Goal: Entertainment & Leisure: Browse casually

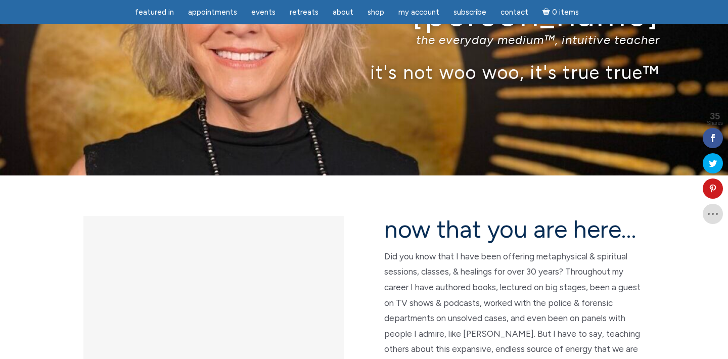
scroll to position [98, 0]
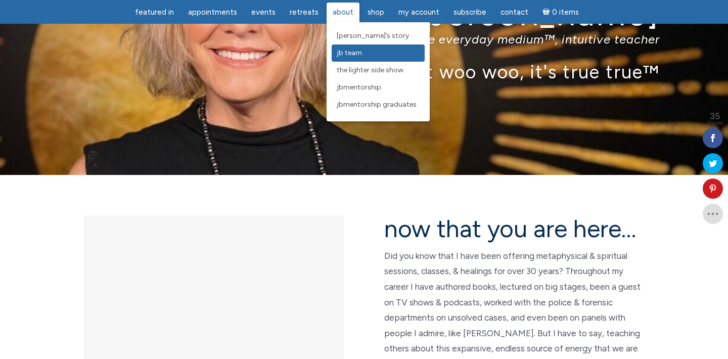
click at [357, 52] on span "JB Team" at bounding box center [349, 53] width 25 height 9
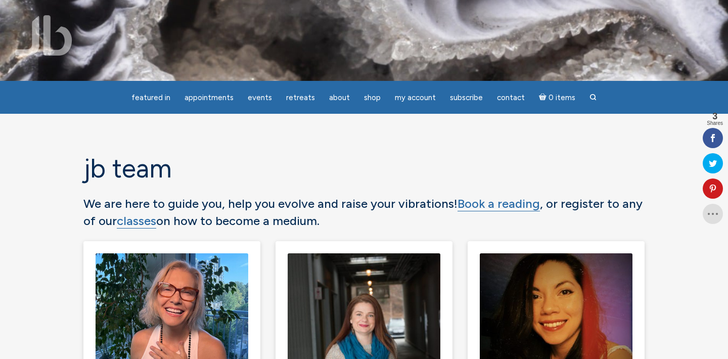
click at [46, 232] on section "JB Team We are here to guide you, help you evolve and raise your vibrations! Bo…" at bounding box center [364, 344] width 728 height 460
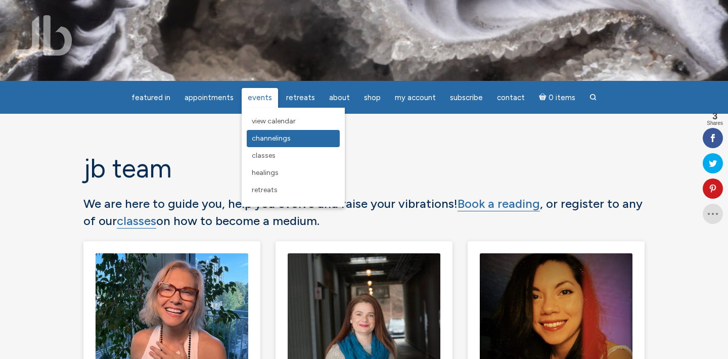
click at [272, 139] on span "Channelings" at bounding box center [271, 138] width 39 height 9
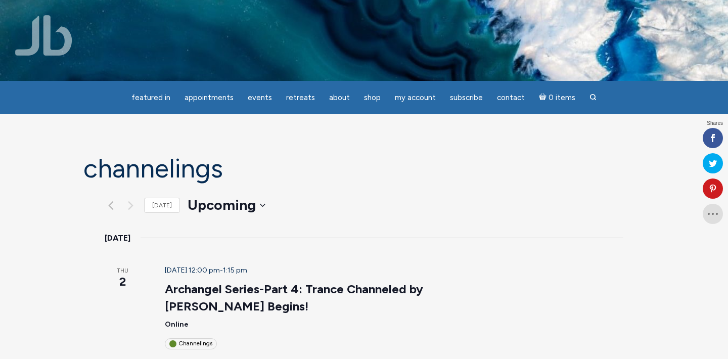
click at [59, 271] on section "Channelings 1 event found. Today Upcoming Upcoming Select date. 2025-09-02 Octo…" at bounding box center [364, 352] width 728 height 476
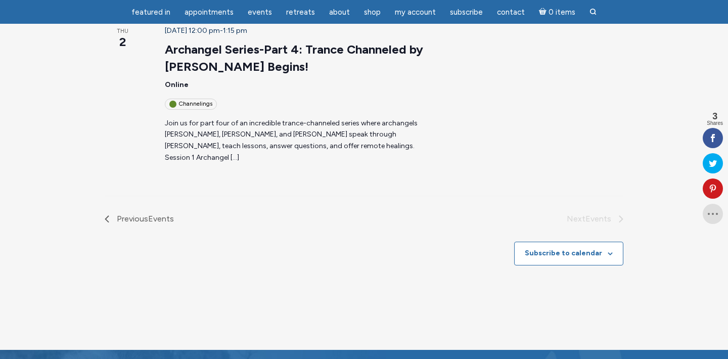
scroll to position [207, 0]
click at [105, 215] on icon "Previous Events" at bounding box center [107, 218] width 5 height 7
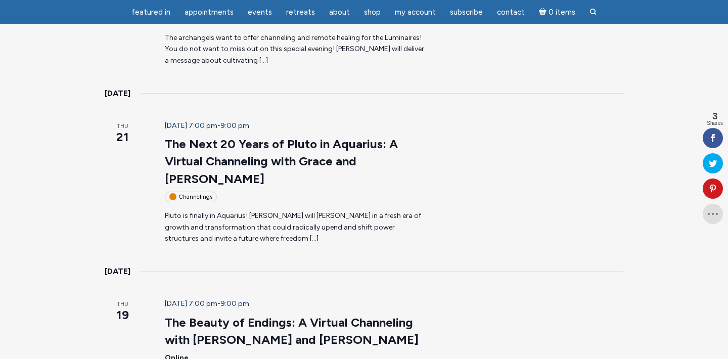
scroll to position [294, 0]
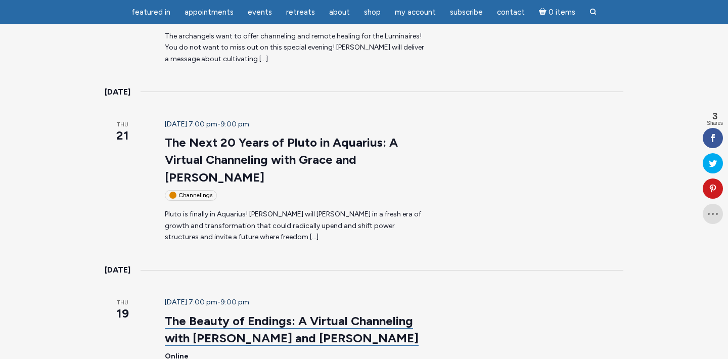
click at [347, 314] on link "The Beauty of Endings: A Virtual Channeling with Maitland and Grace" at bounding box center [292, 330] width 254 height 32
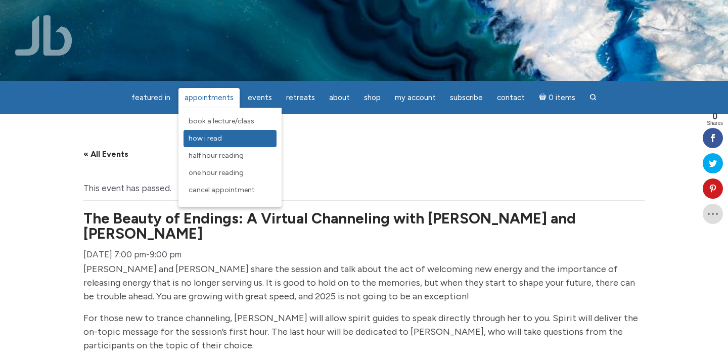
click at [214, 136] on span "How I Read" at bounding box center [205, 138] width 33 height 9
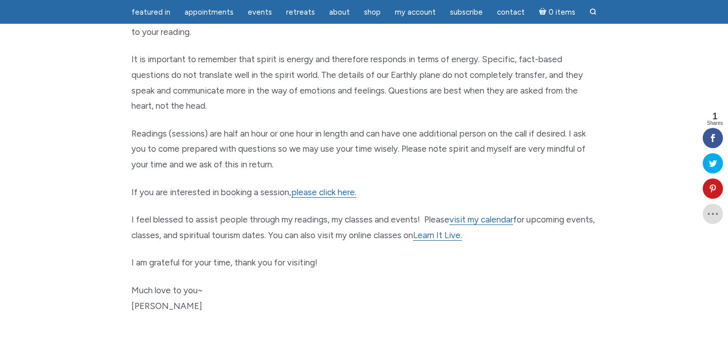
scroll to position [487, 0]
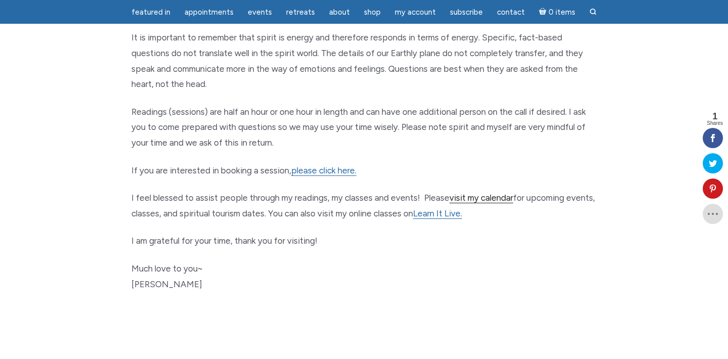
click at [498, 193] on link "visit my calendar" at bounding box center [482, 198] width 64 height 11
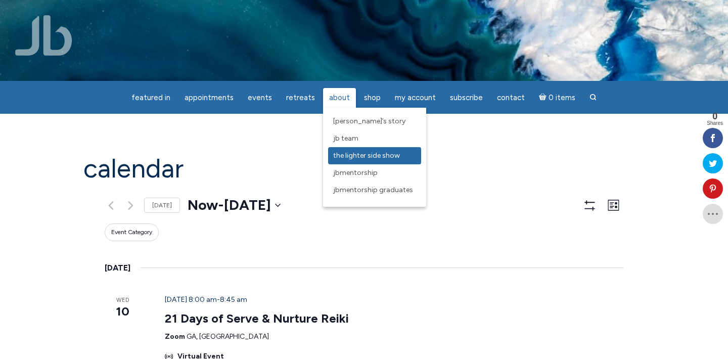
click at [395, 151] on link "The Lighter Side Show" at bounding box center [374, 155] width 93 height 17
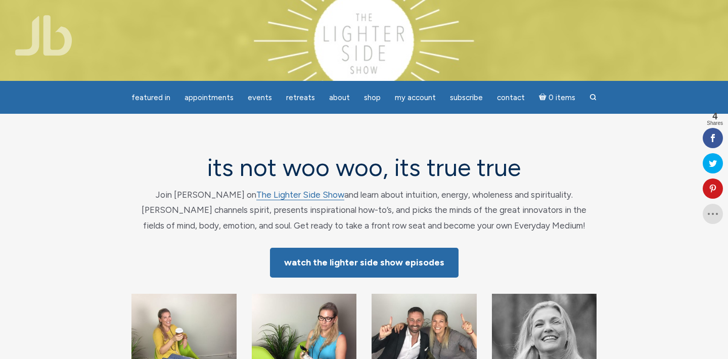
click at [89, 228] on div "its not woo woo, its true true Join [PERSON_NAME] on The Lighter Side Show and …" at bounding box center [364, 284] width 577 height 260
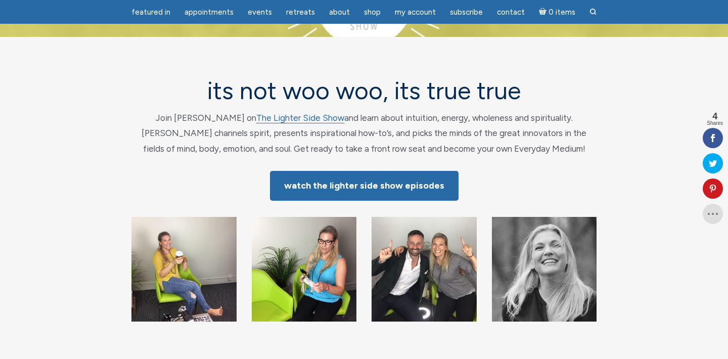
scroll to position [45, 0]
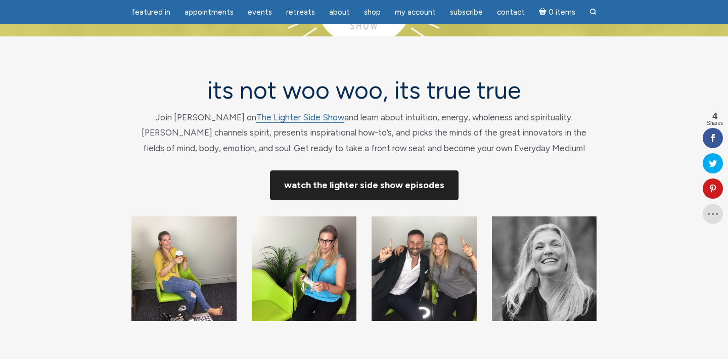
click at [366, 187] on link "Watch The Lighter Side Show Episodes" at bounding box center [364, 185] width 189 height 30
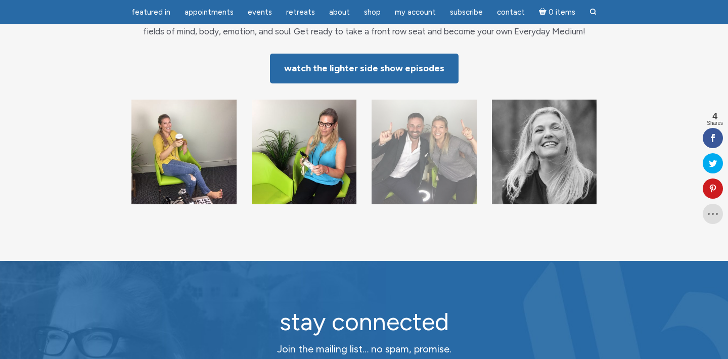
scroll to position [164, 0]
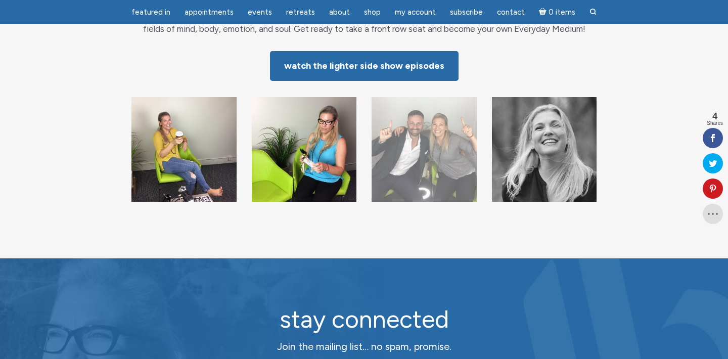
click at [410, 168] on img "main" at bounding box center [424, 149] width 105 height 105
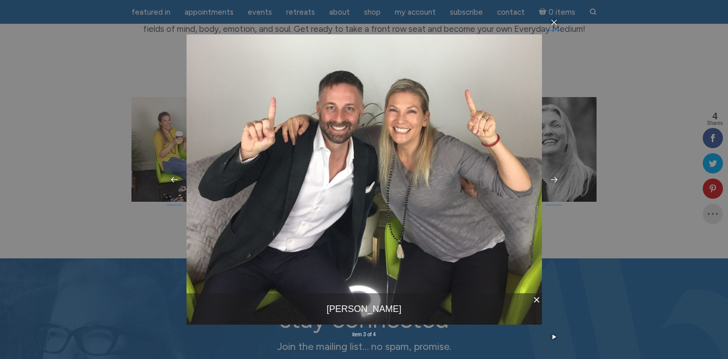
click at [619, 246] on div "× [PERSON_NAME] item 3 of 4 …" at bounding box center [364, 179] width 728 height 359
